Goal: Transaction & Acquisition: Subscribe to service/newsletter

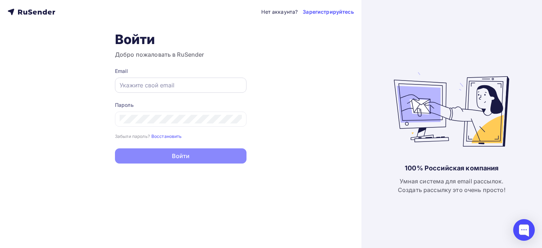
click at [144, 87] on input "text" at bounding box center [181, 85] width 122 height 9
type input "[EMAIL_ADDRESS][DOMAIN_NAME]"
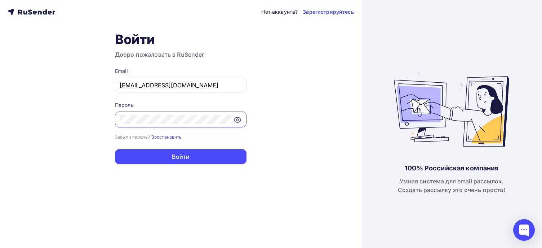
click at [33, 117] on div "Нет аккаунта? Зарегистрируйтесь Войти Добро пожаловать в RuSender Email [EMAIL_…" at bounding box center [181, 124] width 362 height 248
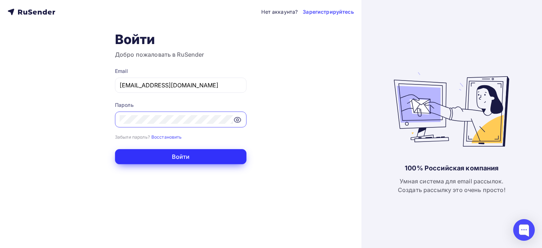
click at [212, 161] on button "Войти" at bounding box center [181, 156] width 132 height 15
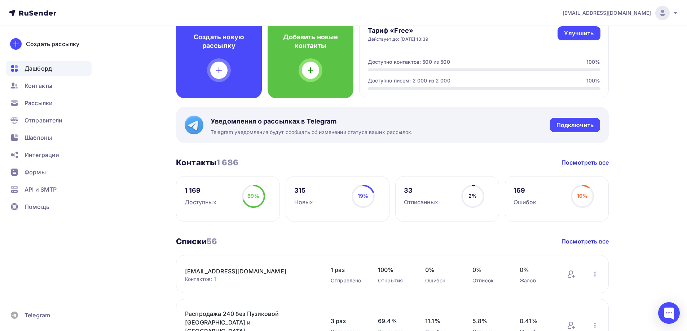
scroll to position [108, 0]
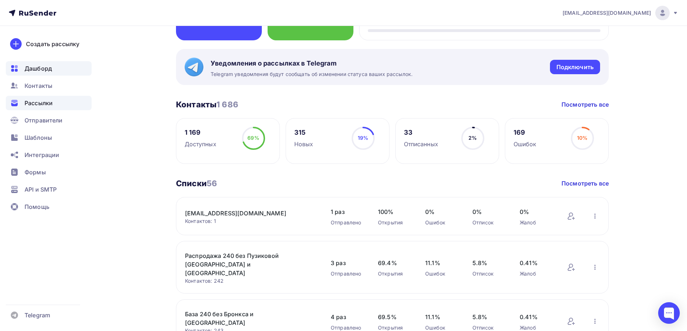
click at [47, 101] on span "Рассылки" at bounding box center [39, 103] width 28 height 9
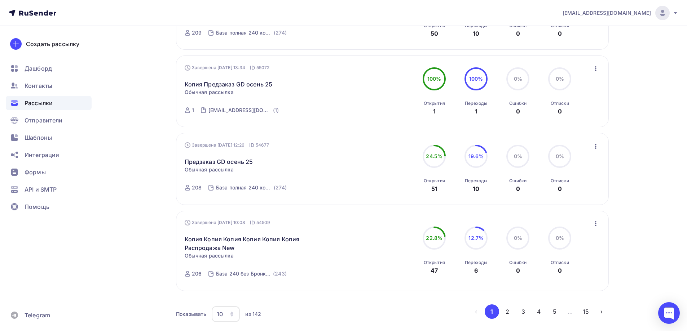
scroll to position [737, 0]
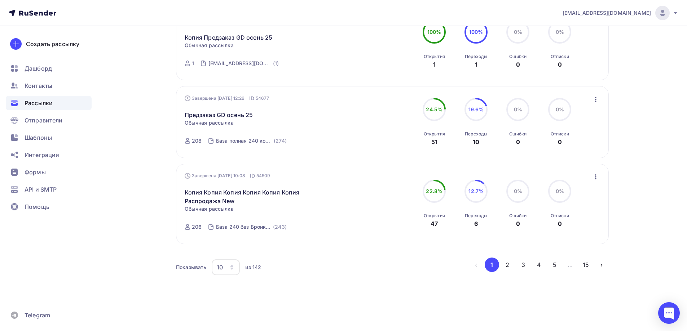
click at [542, 177] on icon "button" at bounding box center [595, 177] width 9 height 9
click at [363, 188] on div "Завершена [DATE] 10:08 ID 54509 Копия Копия Копия Копия Копия Копия Распродажа …" at bounding box center [393, 203] width 416 height 63
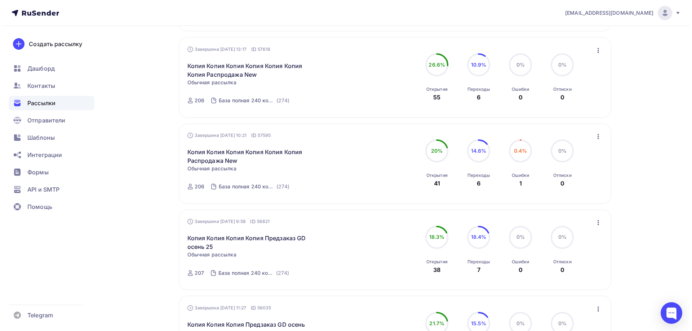
scroll to position [0, 0]
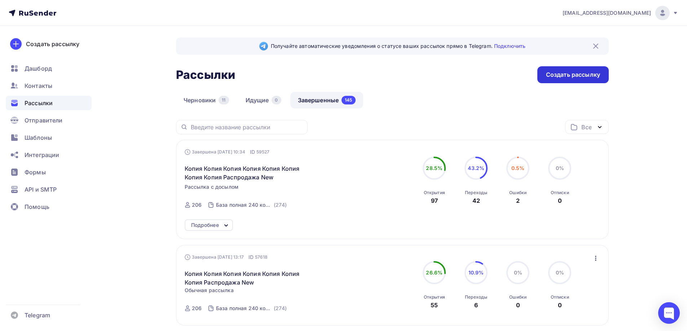
click at [542, 72] on div "Создать рассылку" at bounding box center [573, 75] width 54 height 8
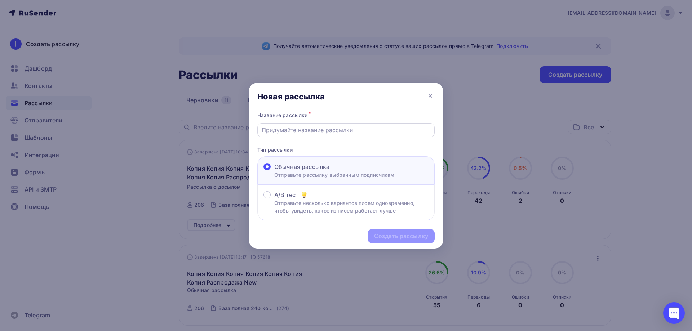
click at [305, 128] on input "text" at bounding box center [346, 130] width 169 height 9
type input "Актуал нал ХЛ"
click at [402, 236] on div "Создать рассылку" at bounding box center [401, 236] width 54 height 8
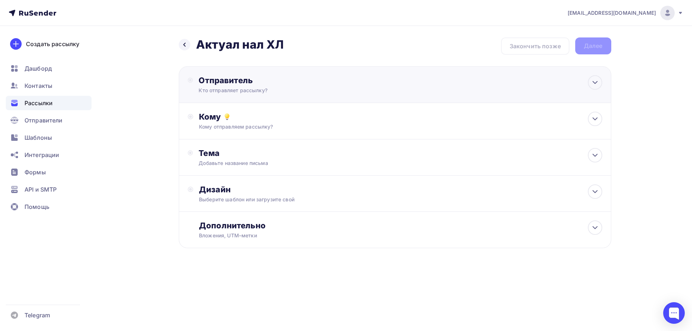
click at [269, 94] on div "Отправитель Кто отправляет рассылку? Email * [EMAIL_ADDRESS][DOMAIN_NAME] [DOMA…" at bounding box center [395, 84] width 433 height 37
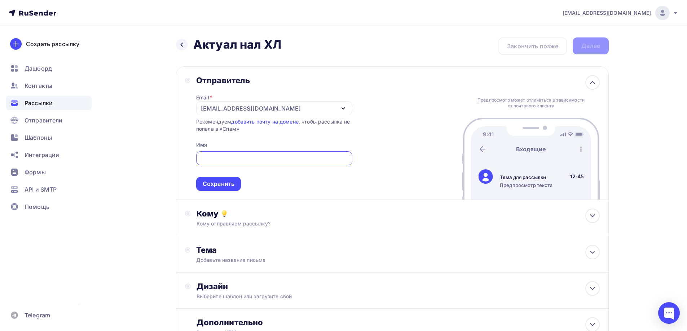
click at [250, 110] on div "[EMAIL_ADDRESS][DOMAIN_NAME]" at bounding box center [251, 108] width 100 height 9
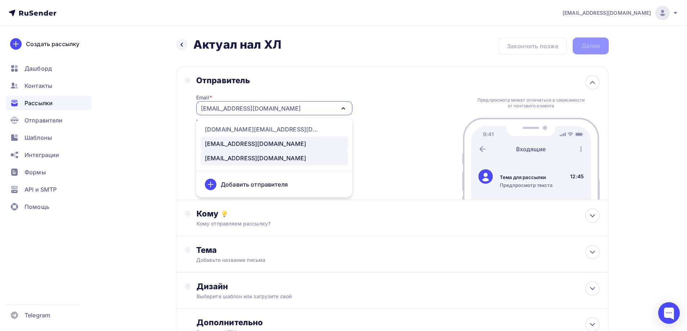
click at [240, 145] on div "[EMAIL_ADDRESS][DOMAIN_NAME]" at bounding box center [255, 143] width 101 height 9
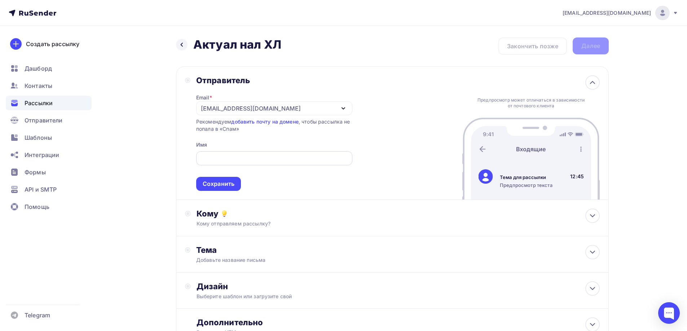
click at [218, 155] on input "text" at bounding box center [274, 158] width 148 height 9
type input "Hardlunch Crew"
click at [233, 182] on div "Сохранить" at bounding box center [219, 184] width 32 height 8
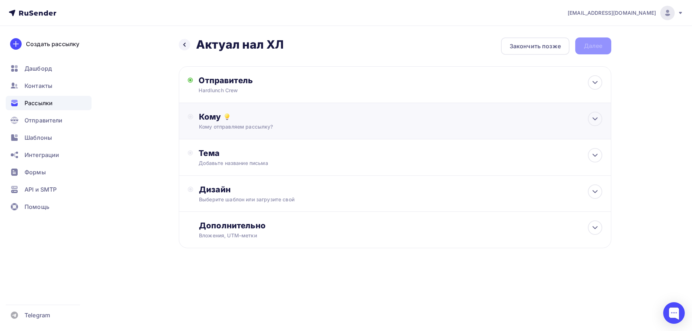
click at [248, 125] on div "Кому отправляем рассылку?" at bounding box center [380, 126] width 363 height 7
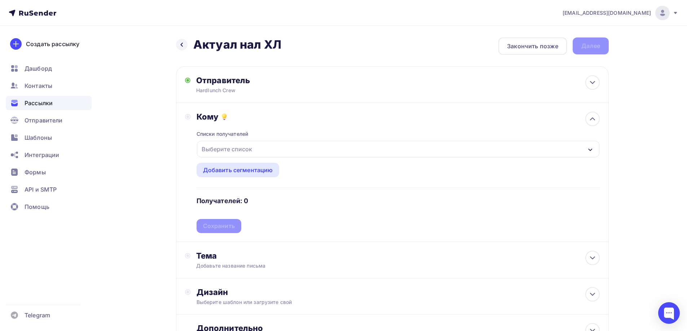
click at [251, 133] on div "Списки получателей Выберите список Все списки id [EMAIL_ADDRESS][DOMAIN_NAME] (…" at bounding box center [397, 177] width 403 height 111
click at [243, 148] on div "Выберите список" at bounding box center [227, 149] width 56 height 13
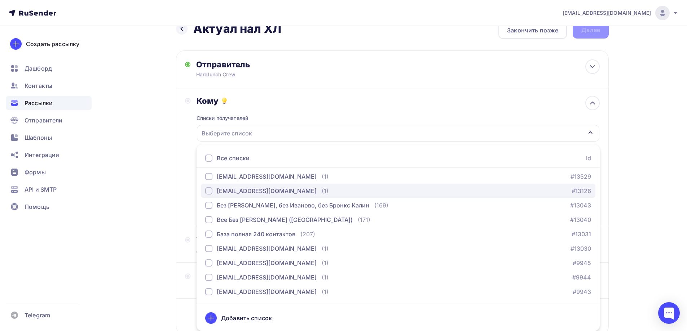
scroll to position [144, 0]
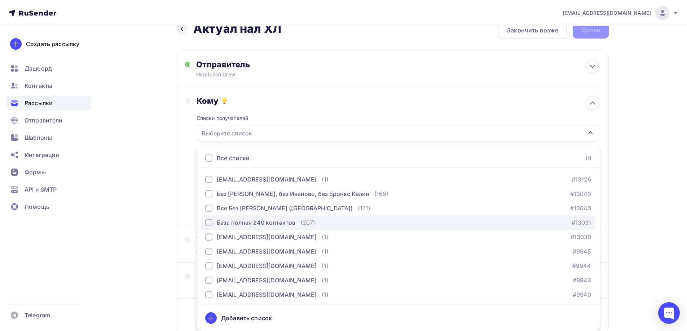
click at [255, 223] on div "База полная 240 контактов" at bounding box center [256, 222] width 79 height 9
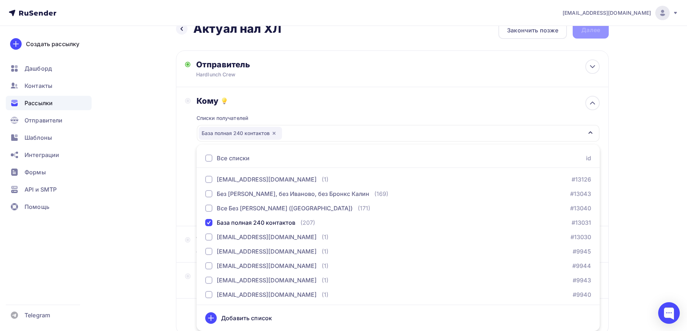
click at [341, 110] on div "Списки получателей База полная 240 контактов Все списки id [EMAIL_ADDRESS][DOMA…" at bounding box center [397, 161] width 403 height 111
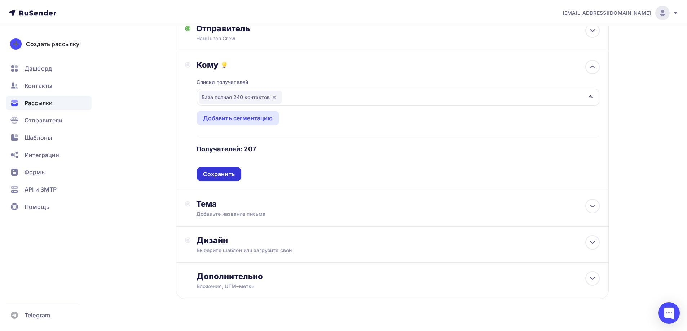
click at [224, 176] on div "Сохранить" at bounding box center [219, 174] width 32 height 8
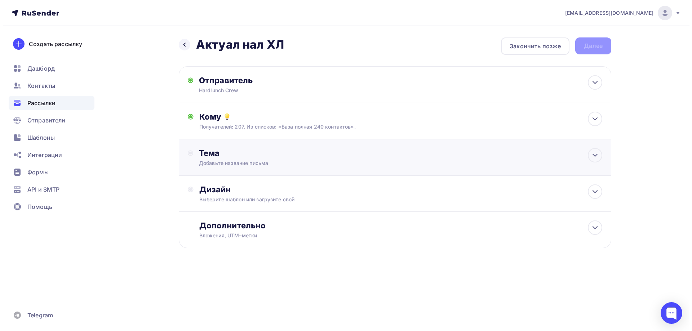
scroll to position [0, 0]
click at [245, 158] on div "Тема Добавьте название письма Тема * Рекомендуем использовать не более 150 симв…" at bounding box center [270, 157] width 142 height 19
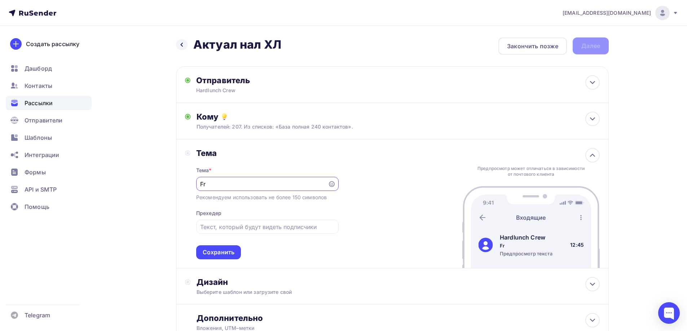
type input "F"
type input "Актуальное наличие на складе Hardlunch. Обновлённая таблица заказа."
click at [225, 247] on div "Сохранить" at bounding box center [219, 252] width 32 height 8
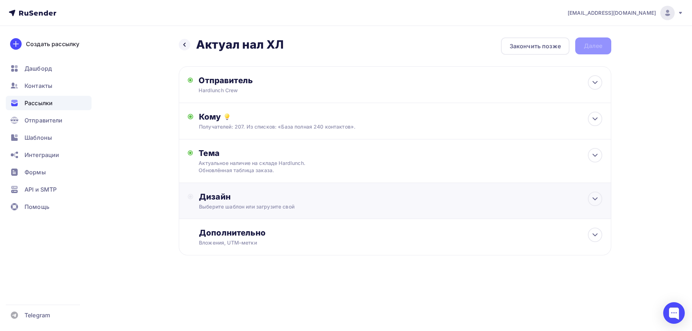
click at [243, 202] on div "Дизайн Выберите шаблон или загрузите свой" at bounding box center [400, 201] width 403 height 19
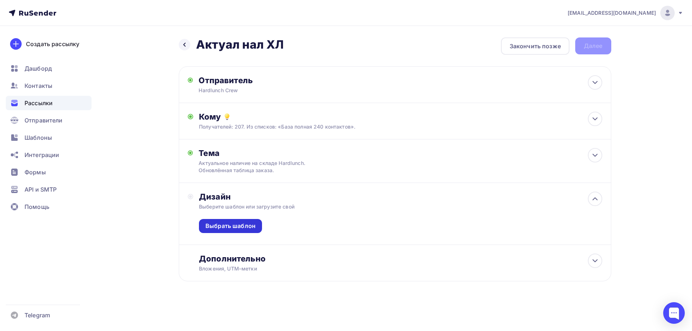
click at [235, 221] on div "Выбрать шаблон" at bounding box center [230, 226] width 63 height 14
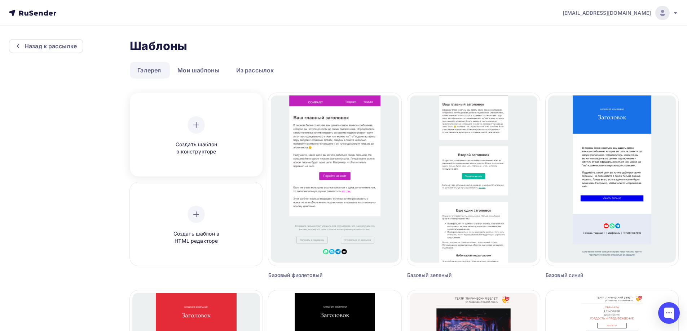
click at [186, 127] on div "Создать шаблон в конструкторе" at bounding box center [196, 135] width 68 height 39
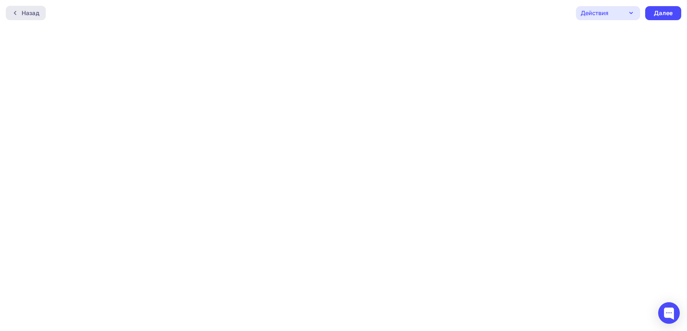
click at [25, 12] on div "Назад" at bounding box center [31, 13] width 18 height 9
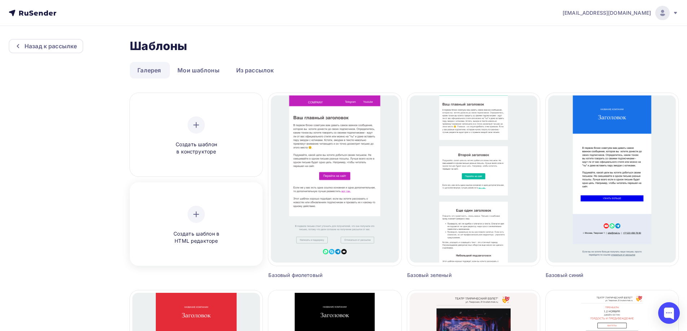
click at [195, 205] on div "Создать шаблон в HTML редакторе" at bounding box center [196, 225] width 128 height 81
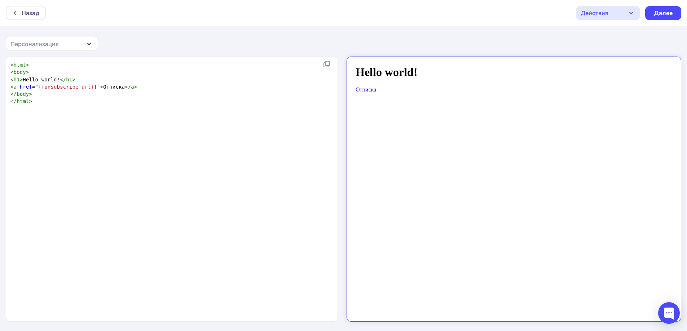
scroll to position [3, 0]
type textarea "<html> <body> <h1>Hello world!</h1> <a href="{{unsubscribe_url}}">Отписка</a> <…"
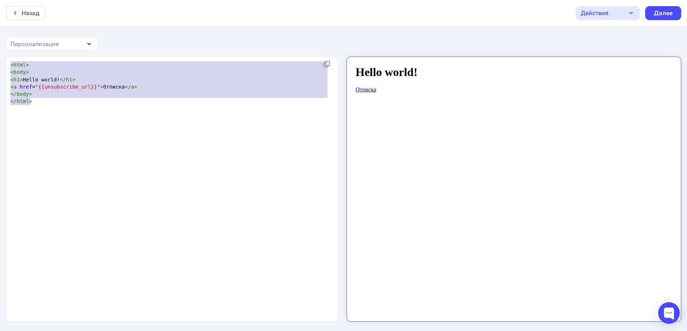
drag, startPoint x: 100, startPoint y: 128, endPoint x: 0, endPoint y: -1, distance: 163.7
click at [0, 0] on html "Назад Действия Отправить тестовое письмо Сохранить в Мои шаблоны Выйти без сохр…" at bounding box center [343, 165] width 687 height 331
paste textarea
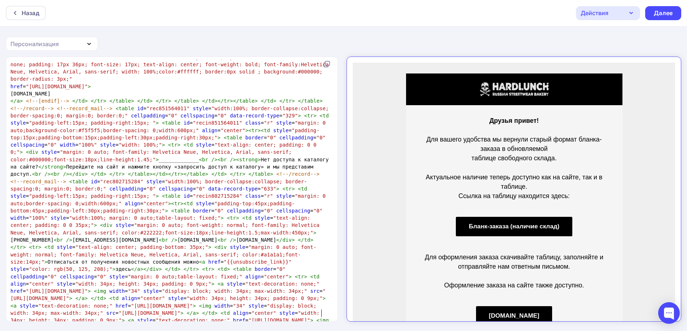
scroll to position [1, 0]
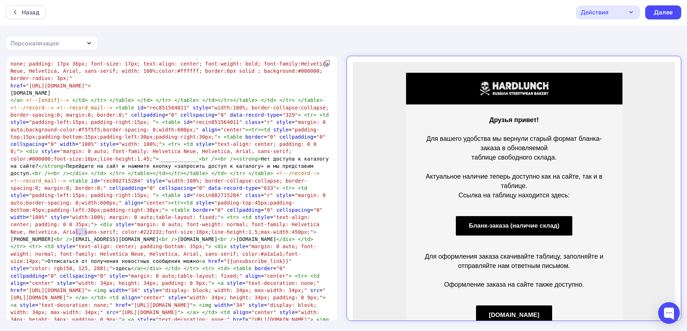
drag, startPoint x: 87, startPoint y: 233, endPoint x: 76, endPoint y: 235, distance: 10.3
click at [76, 235] on pre "</ a > <!--[endif]--> </ td > </ tr > </ table > </ td > </ tr > </ table > </ …" at bounding box center [170, 221] width 323 height 249
type textarea "г"
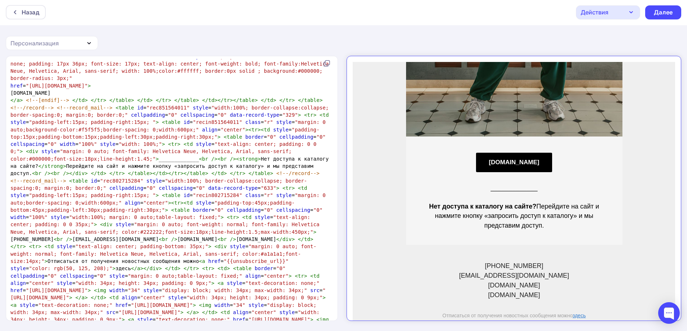
scroll to position [533, 0]
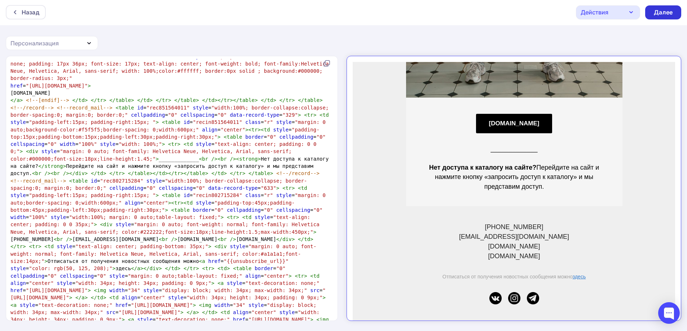
type textarea "url"
click at [542, 11] on div "Далее" at bounding box center [662, 12] width 19 height 8
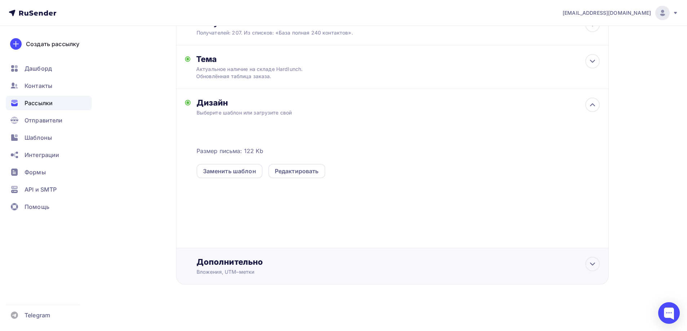
click at [271, 247] on div "Вложения, UTM–метки" at bounding box center [377, 272] width 363 height 7
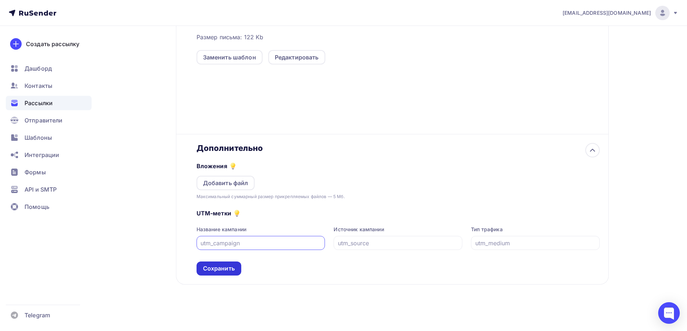
click at [225, 247] on div "Сохранить" at bounding box center [219, 269] width 32 height 8
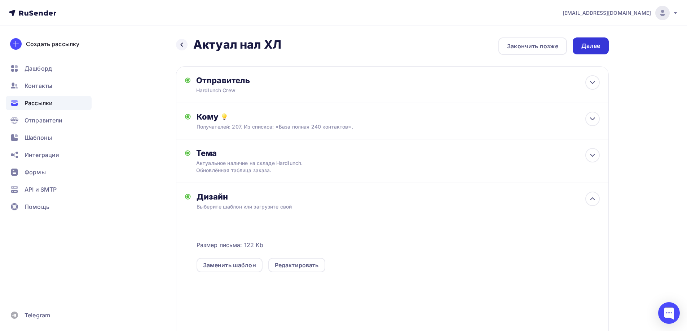
click at [542, 46] on div "Далее" at bounding box center [590, 46] width 19 height 8
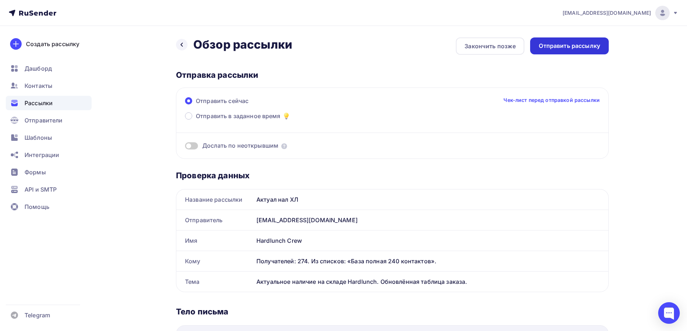
click at [542, 44] on div "Отправить рассылку" at bounding box center [569, 46] width 61 height 8
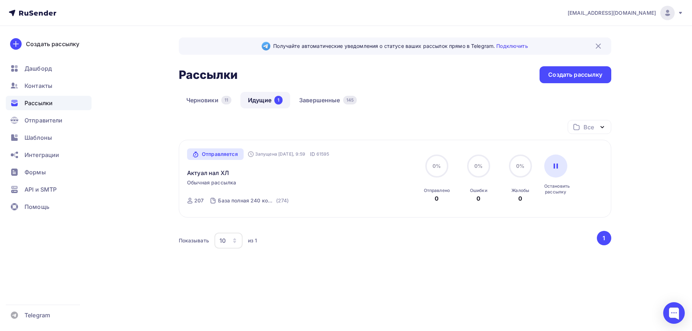
click at [302, 154] on div "Запущена [DATE], 9:59" at bounding box center [277, 154] width 58 height 6
click at [356, 164] on div "Отправляется Запущена [DATE], 9:59 ID 61595 Актуал нал ХЛ Обычная рассылка Отпр…" at bounding box center [395, 179] width 416 height 61
